Goal: Find specific page/section: Find specific page/section

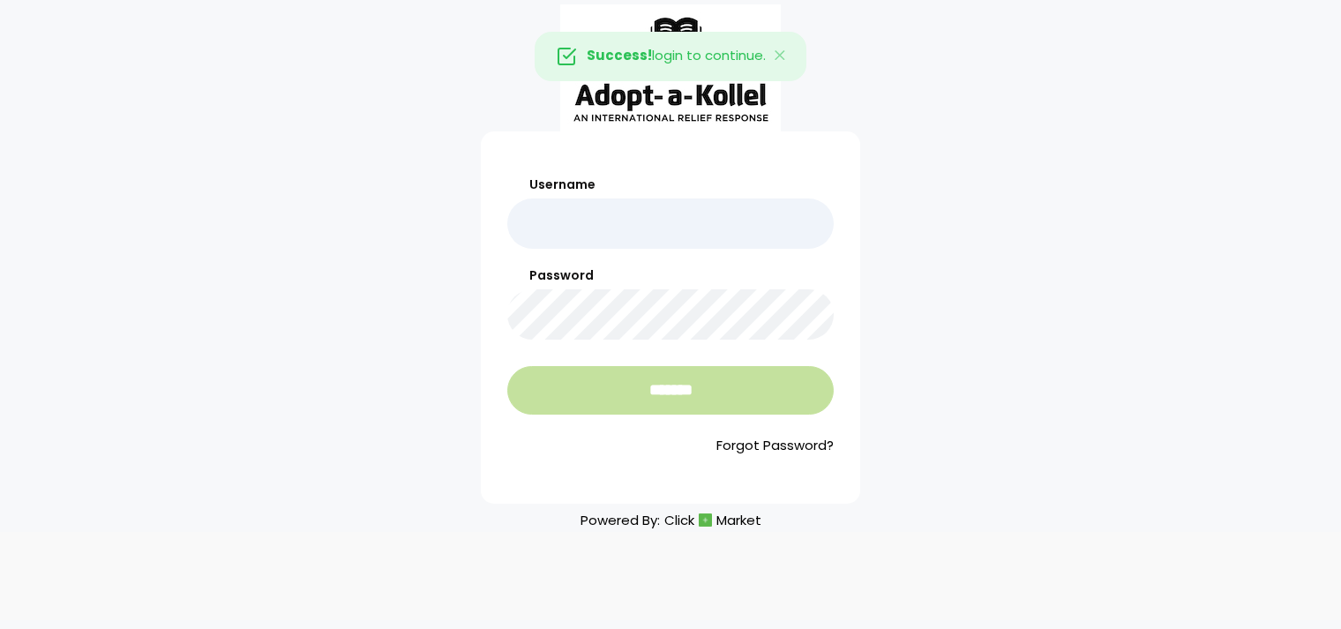
type input "*******"
click at [732, 382] on input "*******" at bounding box center [670, 390] width 326 height 49
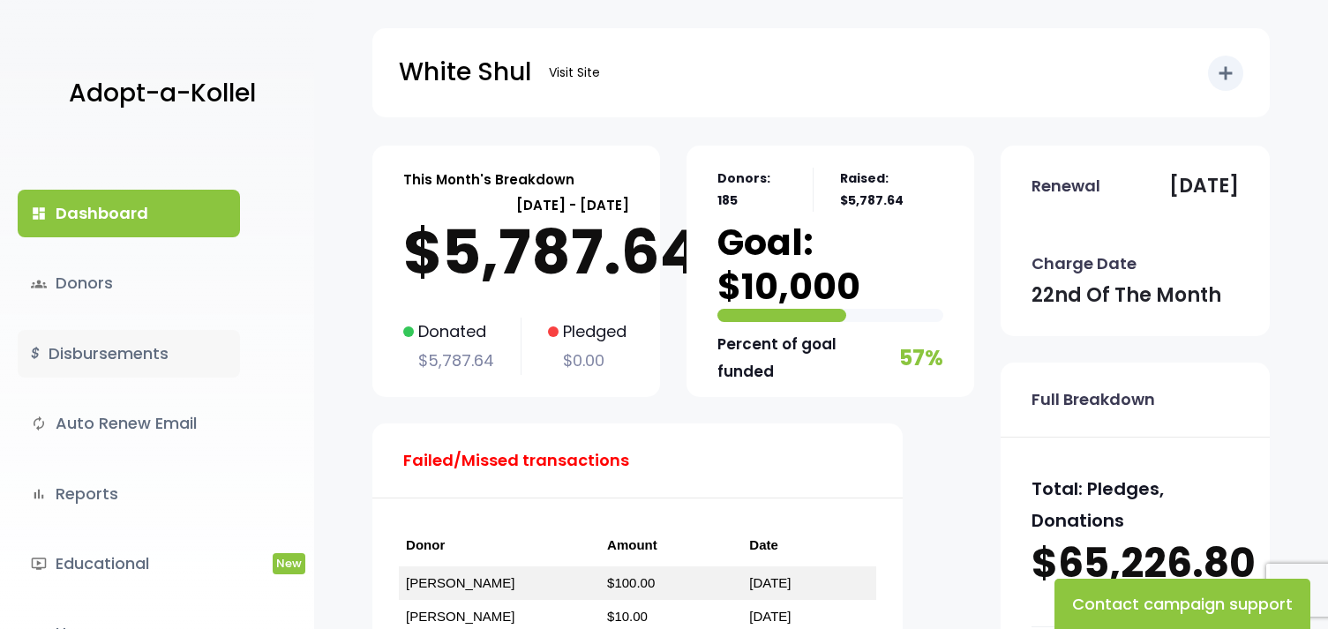
click at [114, 350] on link "$ Disbursements" at bounding box center [129, 354] width 222 height 48
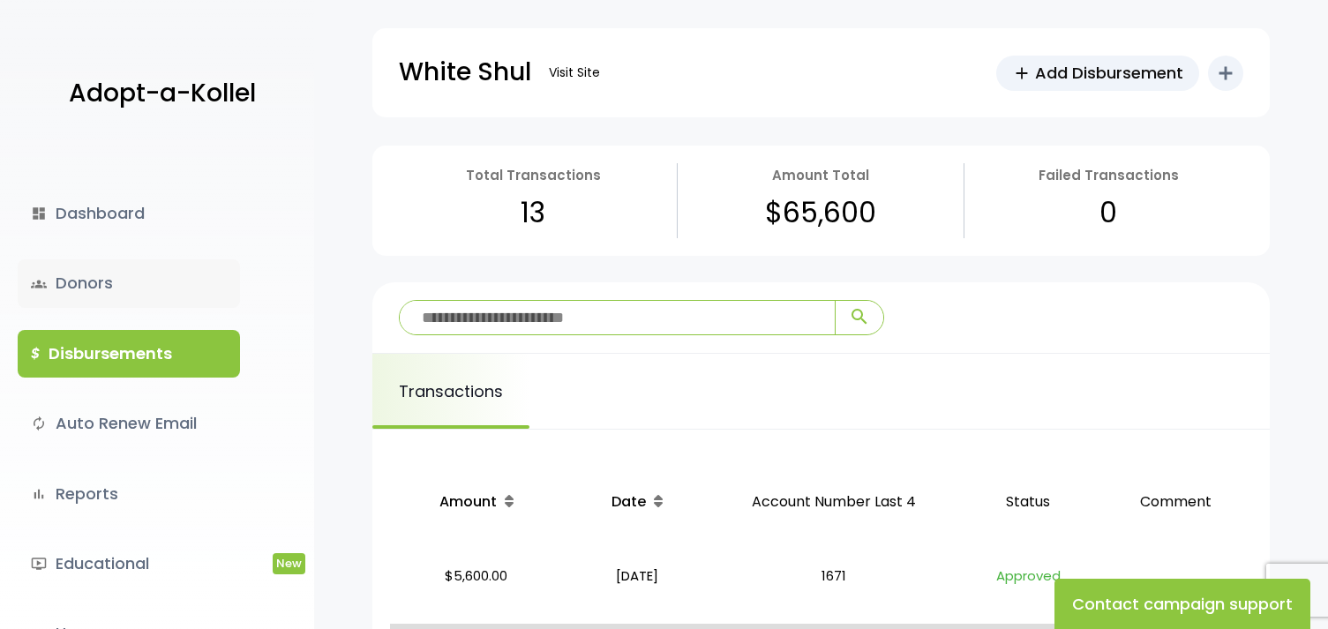
click at [38, 276] on span "groups" at bounding box center [39, 284] width 16 height 16
